Goal: Contribute content: Add original content to the website for others to see

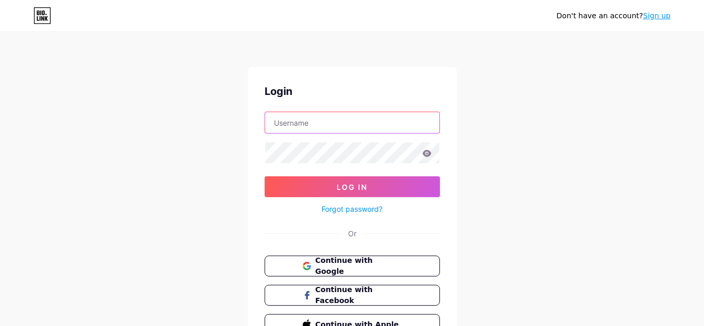
type input "uniqmovecreatives@gmail.com"
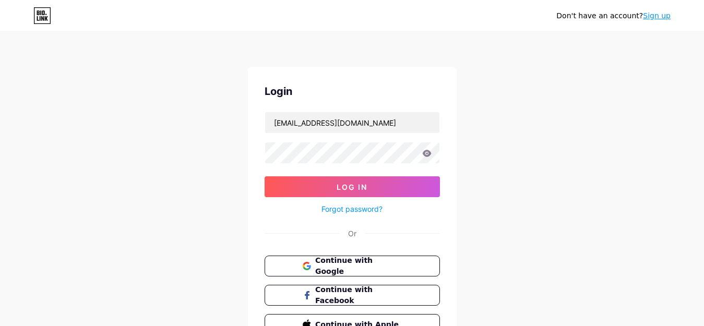
click at [305, 172] on form "uniqmovecreatives@gmail.com Log In Forgot password?" at bounding box center [352, 164] width 175 height 104
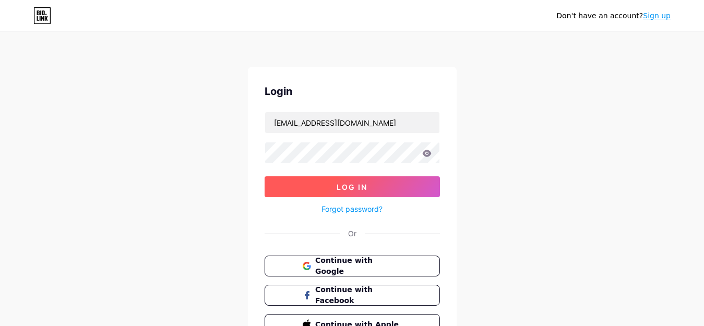
drag, startPoint x: 304, startPoint y: 183, endPoint x: 283, endPoint y: 187, distance: 21.2
click at [283, 187] on button "Log In" at bounding box center [352, 186] width 175 height 21
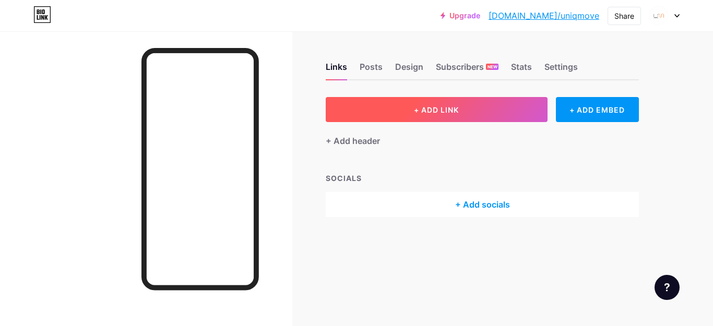
click at [439, 112] on span "+ ADD LINK" at bounding box center [436, 109] width 45 height 9
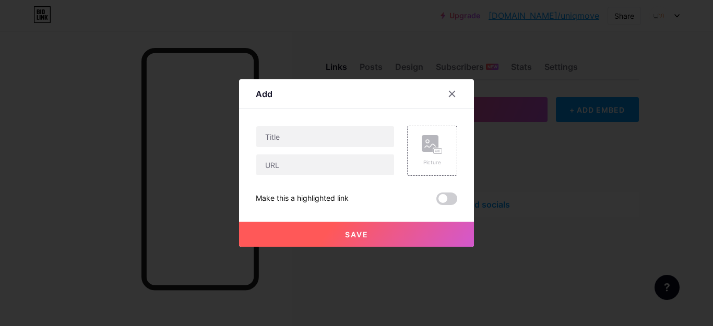
click at [290, 185] on div "Picture Make this a highlighted link Save" at bounding box center [356, 165] width 201 height 79
click at [289, 172] on input "text" at bounding box center [325, 164] width 138 height 21
paste input "https://medium.com/@uniqmovecreatives/ui-ux-design-agency-in-pune-transforming-…"
type input "https://medium.com/@uniqmovecreatives/ui-ux-design-agency-in-pune-transforming-…"
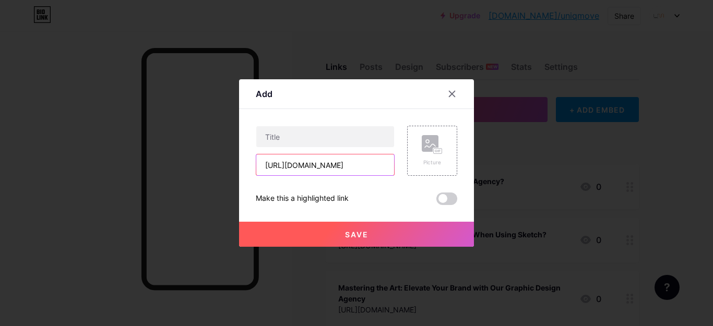
scroll to position [0, 0]
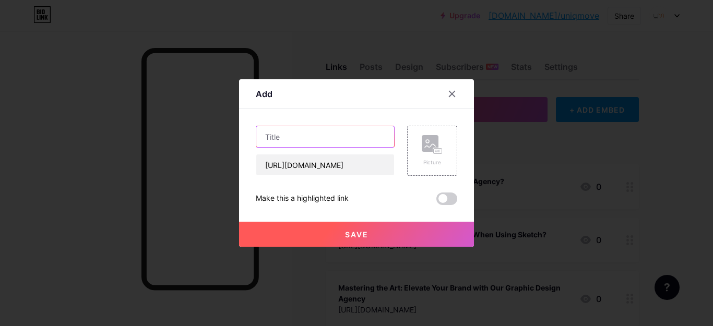
click at [303, 145] on input "text" at bounding box center [325, 136] width 138 height 21
paste input "UI UX Design Agency in Pune | UniqMove – Creative Digital Solutions"
type input "UI UX Design Agency in Pune | UniqMove – Creative Digital Solutions"
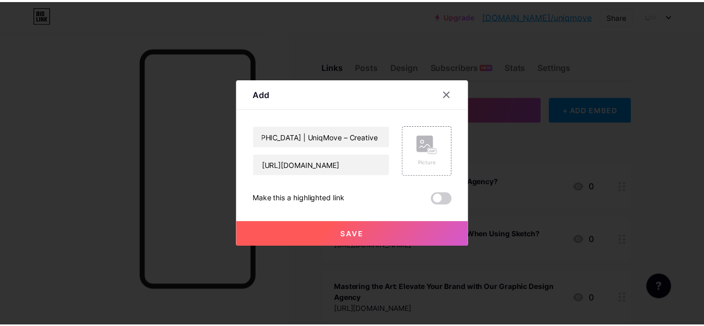
scroll to position [0, 0]
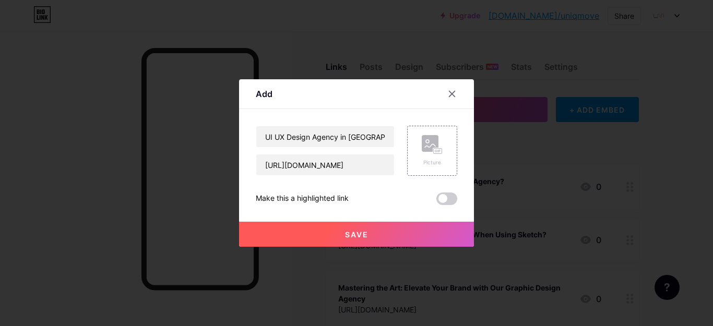
click at [352, 240] on button "Save" at bounding box center [356, 234] width 235 height 25
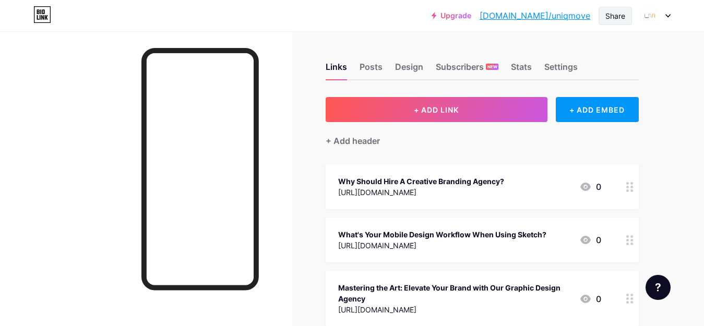
click at [609, 15] on div "Share" at bounding box center [615, 15] width 20 height 11
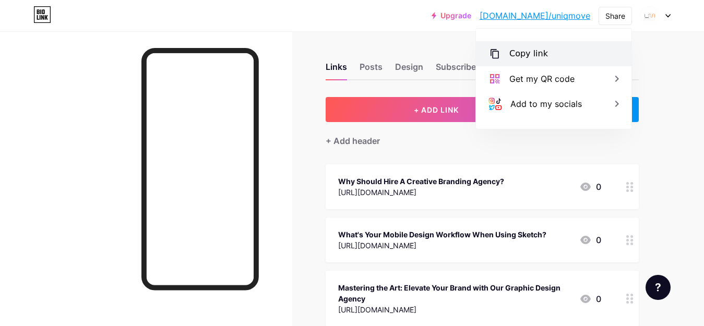
click at [523, 48] on div "Copy link" at bounding box center [528, 53] width 39 height 13
